Goal: Find specific page/section: Find specific page/section

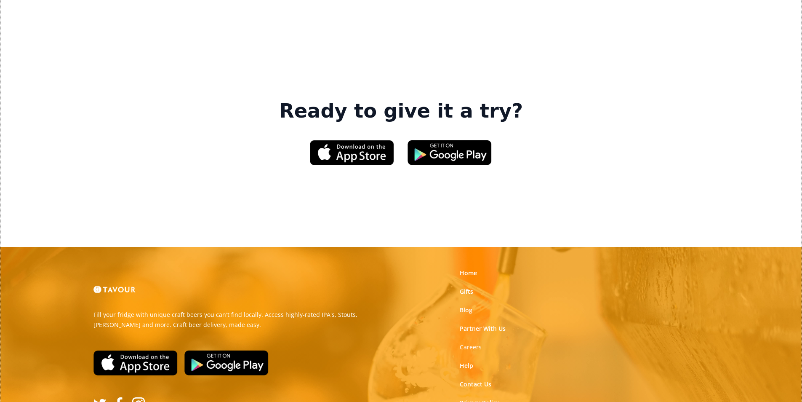
scroll to position [1274, 0]
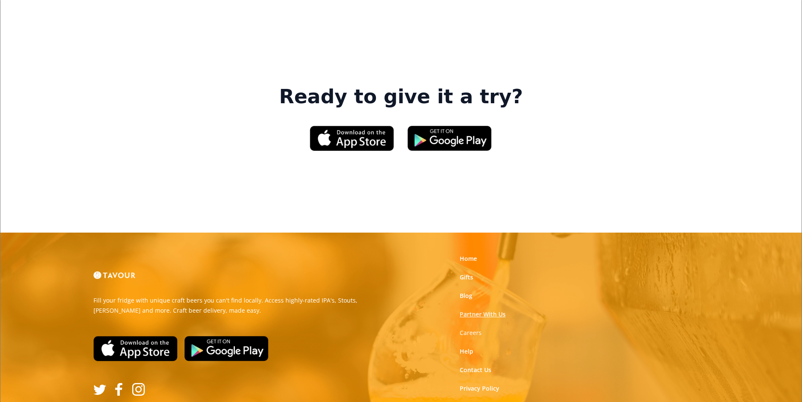
click at [468, 310] on link "Partner With Us" at bounding box center [483, 314] width 46 height 8
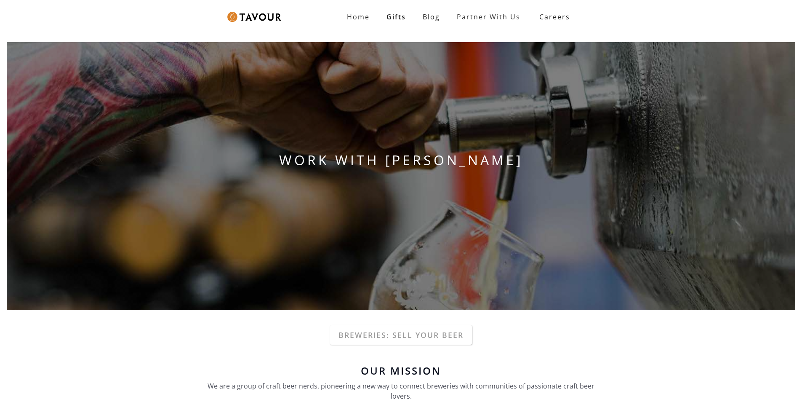
click at [476, 22] on link "Partner With Us" at bounding box center [488, 16] width 80 height 17
drag, startPoint x: 373, startPoint y: 18, endPoint x: 367, endPoint y: 14, distance: 6.7
click at [509, 19] on link "Partner With Us" at bounding box center [488, 16] width 80 height 17
